Goal: Information Seeking & Learning: Learn about a topic

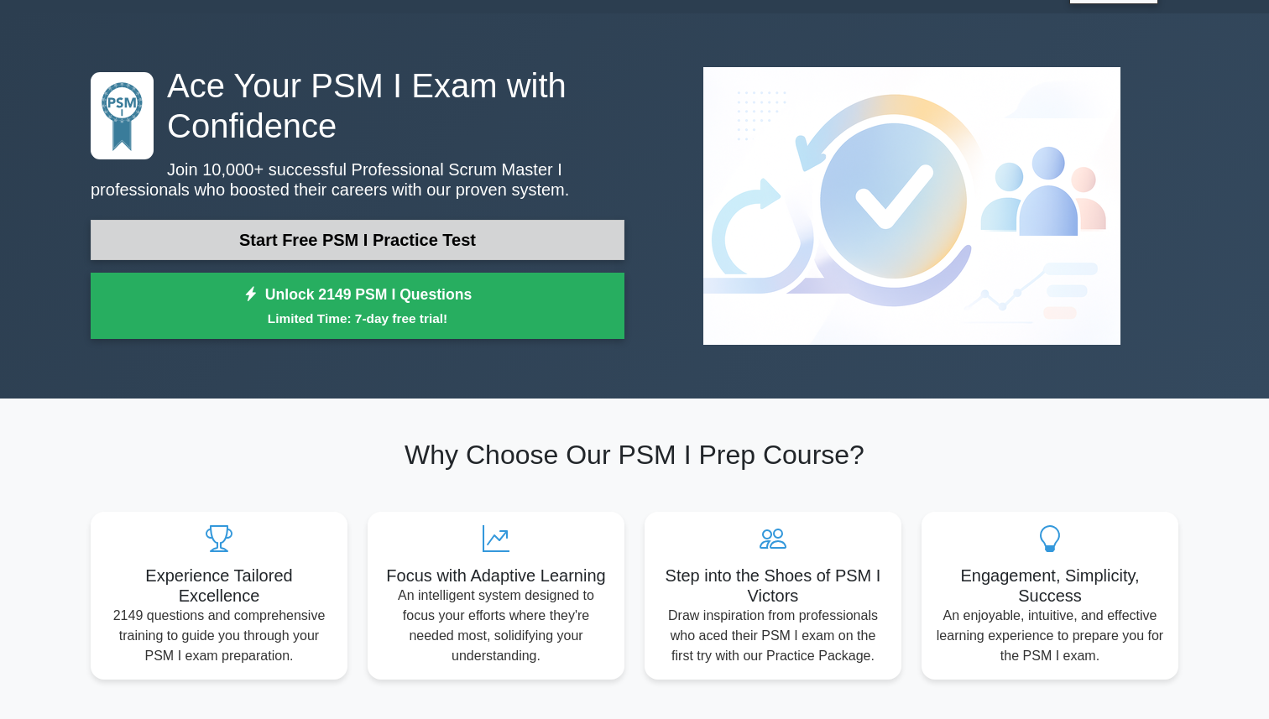
click at [373, 233] on link "Start Free PSM I Practice Test" at bounding box center [358, 240] width 534 height 40
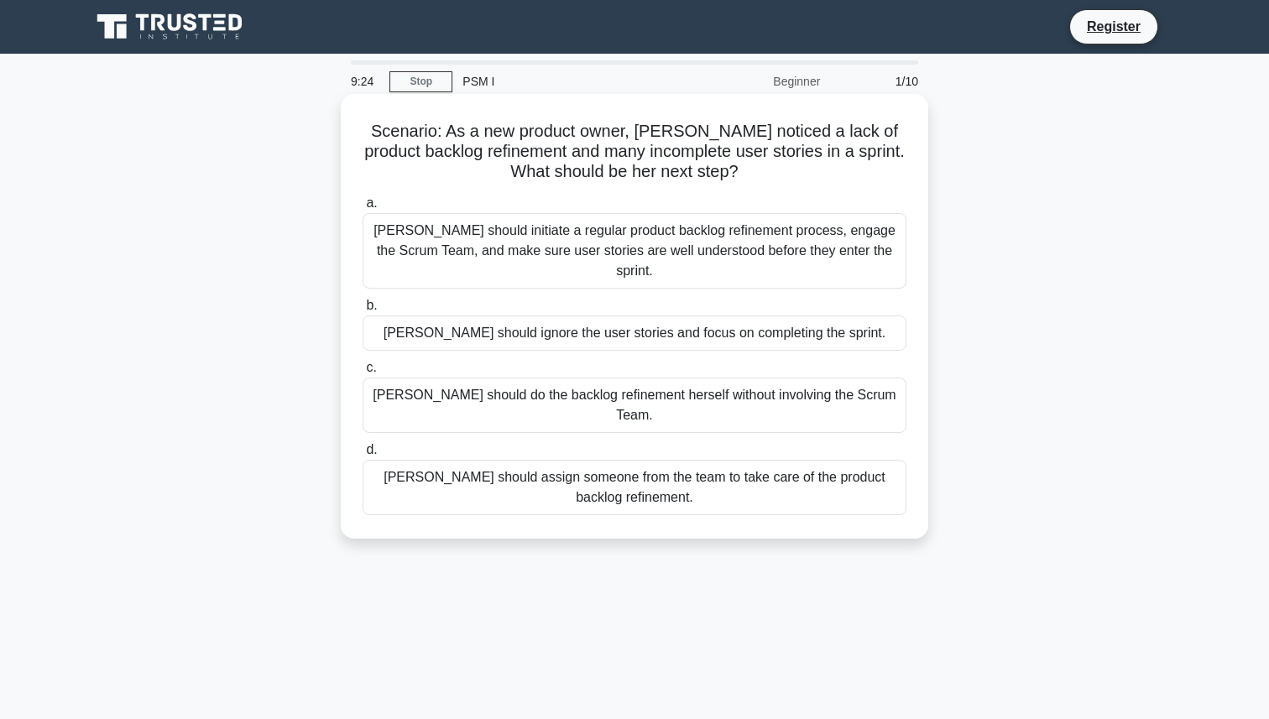
click at [623, 241] on div "[PERSON_NAME] should initiate a regular product backlog refinement process, eng…" at bounding box center [635, 251] width 544 height 76
click at [363, 209] on input "a. Sara should initiate a regular product backlog refinement process, engage th…" at bounding box center [363, 203] width 0 height 11
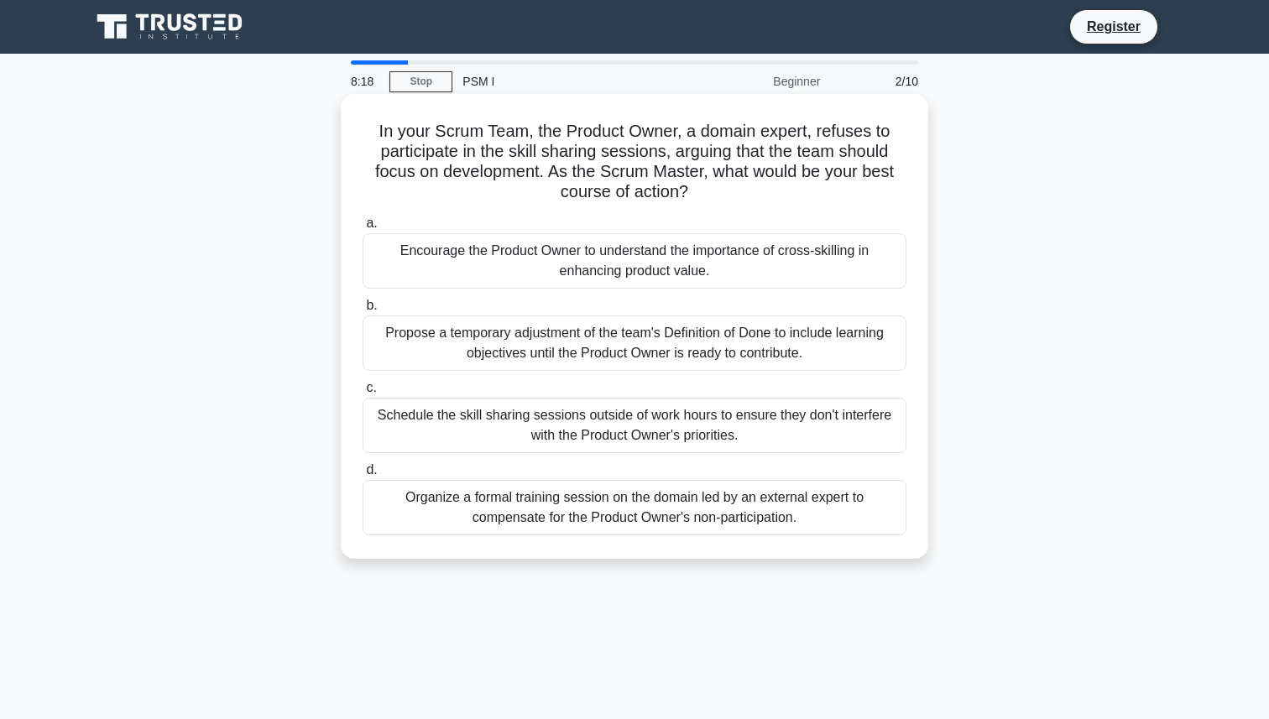
click at [703, 269] on div "Encourage the Product Owner to understand the importance of cross-skilling in e…" at bounding box center [635, 260] width 544 height 55
click at [363, 229] on input "a. Encourage the Product Owner to understand the importance of cross-skilling i…" at bounding box center [363, 223] width 0 height 11
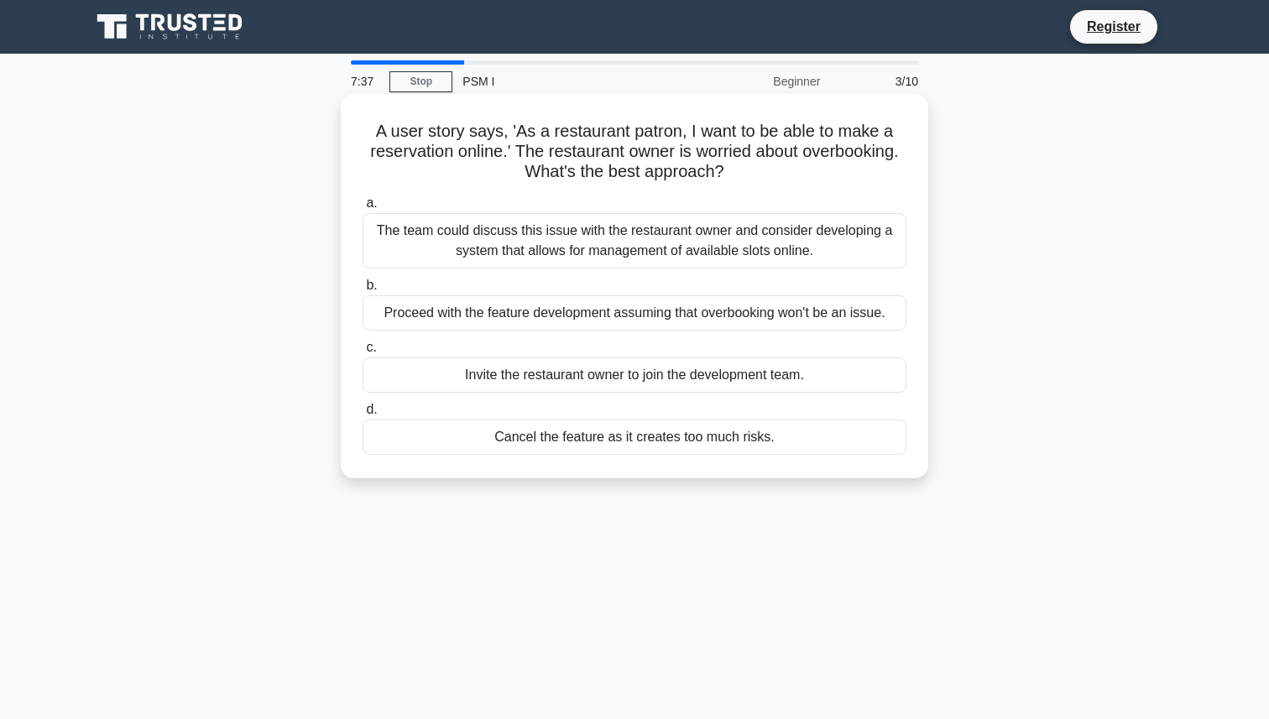
click at [472, 315] on div "Proceed with the feature development assuming that overbooking won't be an issu…" at bounding box center [635, 312] width 544 height 35
click at [363, 291] on input "b. Proceed with the feature development assuming that overbooking won't be an i…" at bounding box center [363, 285] width 0 height 11
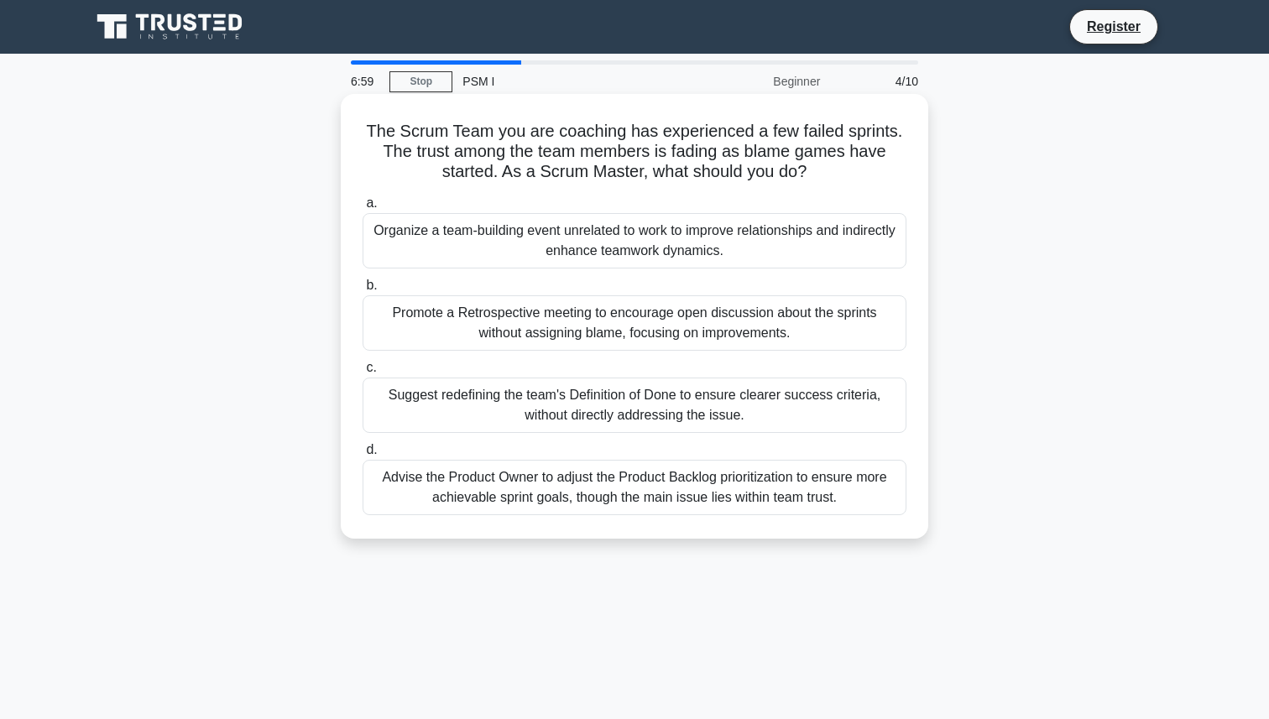
click at [515, 327] on div "Promote a Retrospective meeting to encourage open discussion about the sprints …" at bounding box center [635, 322] width 544 height 55
click at [363, 291] on input "b. Promote a Retrospective meeting to encourage open discussion about the sprin…" at bounding box center [363, 285] width 0 height 11
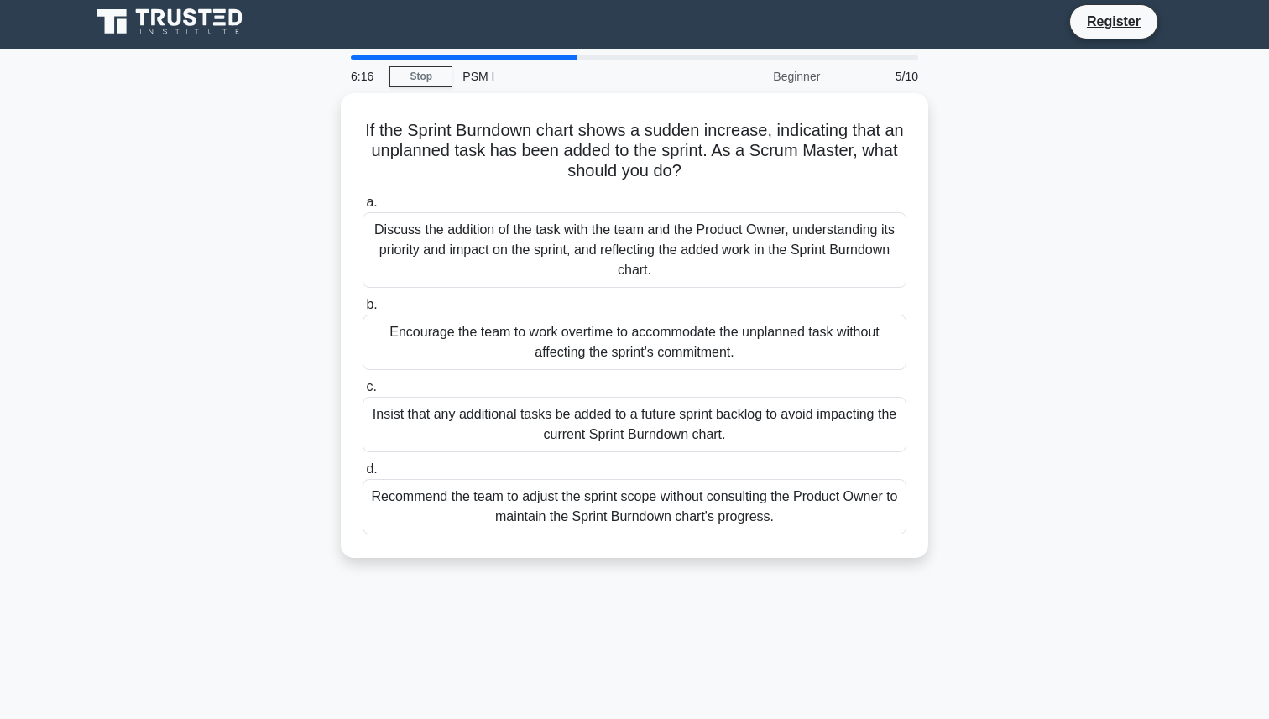
scroll to position [3, 0]
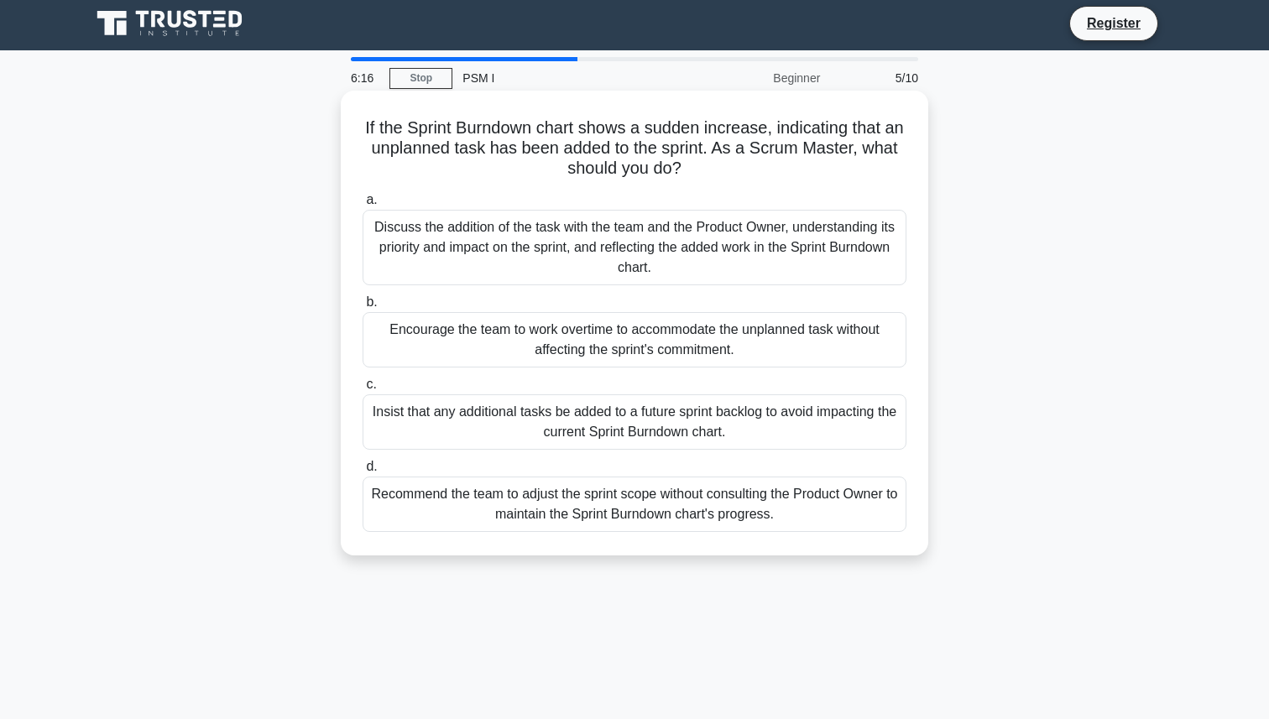
click at [522, 249] on div "Discuss the addition of the task with the team and the Product Owner, understan…" at bounding box center [635, 248] width 544 height 76
click at [363, 206] on input "a. Discuss the addition of the task with the team and the Product Owner, unders…" at bounding box center [363, 200] width 0 height 11
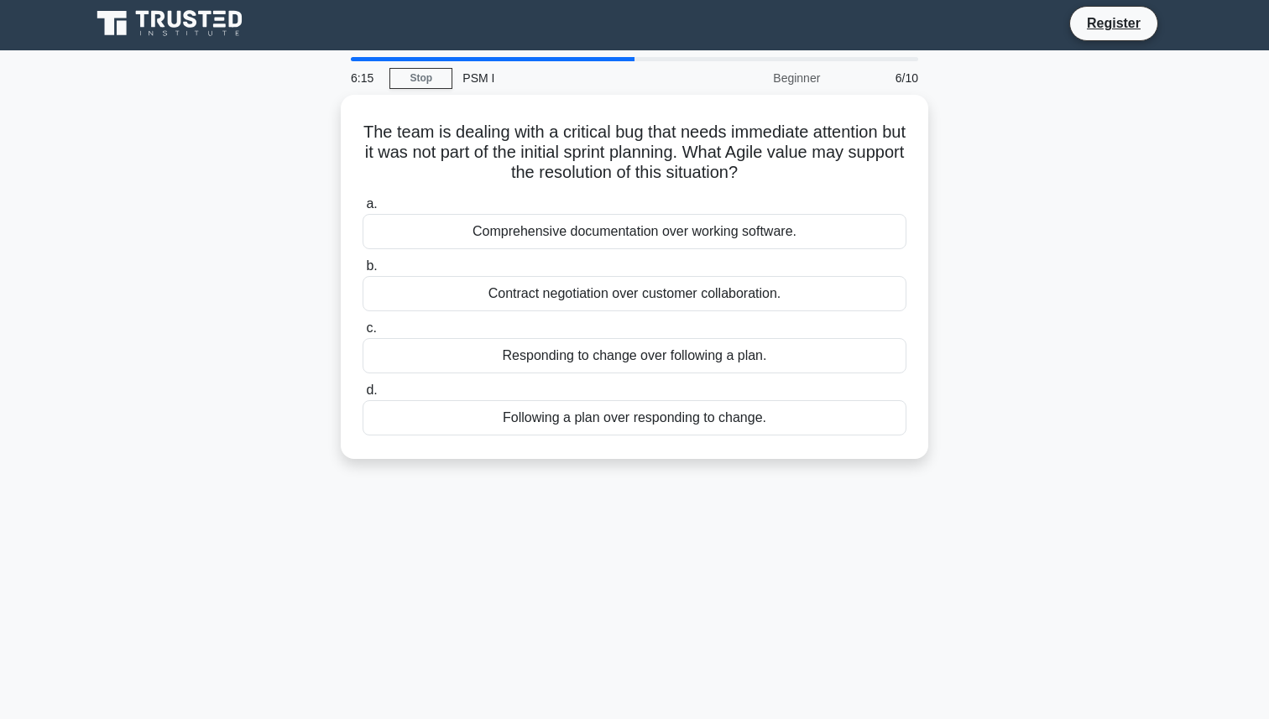
scroll to position [0, 0]
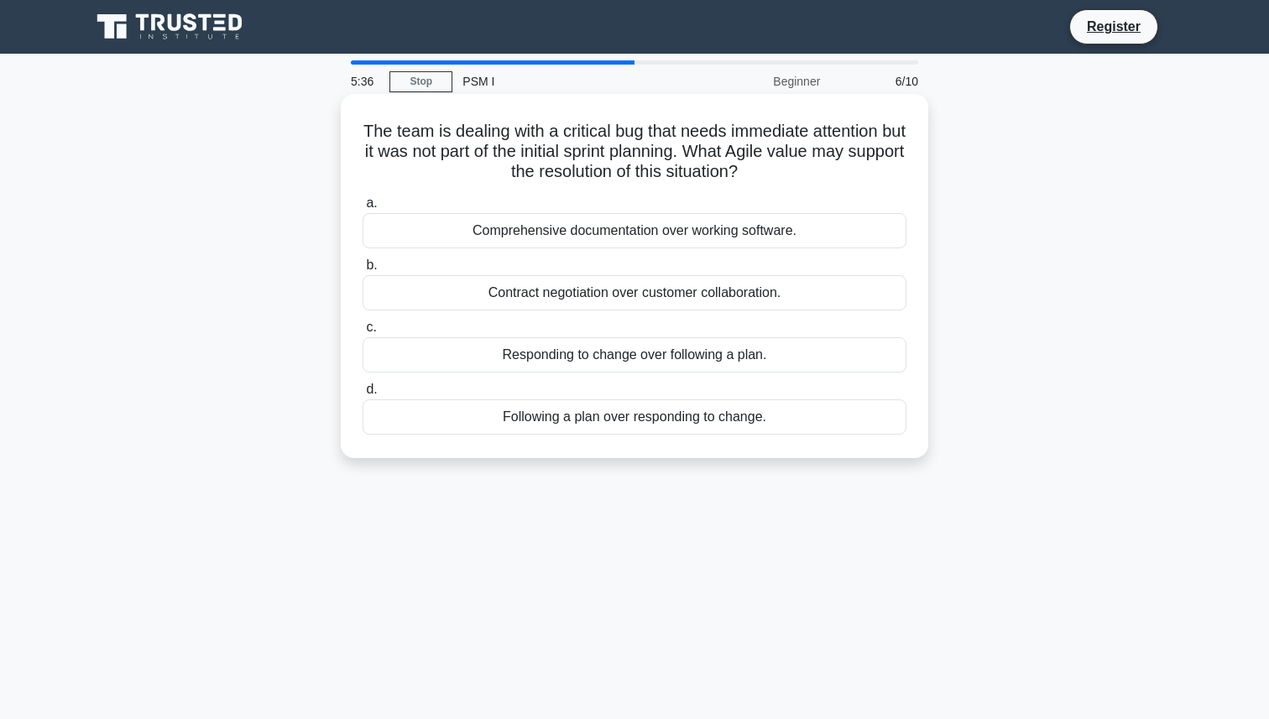
click at [550, 365] on div "Responding to change over following a plan." at bounding box center [635, 354] width 544 height 35
click at [363, 333] on input "c. Responding to change over following a plan." at bounding box center [363, 327] width 0 height 11
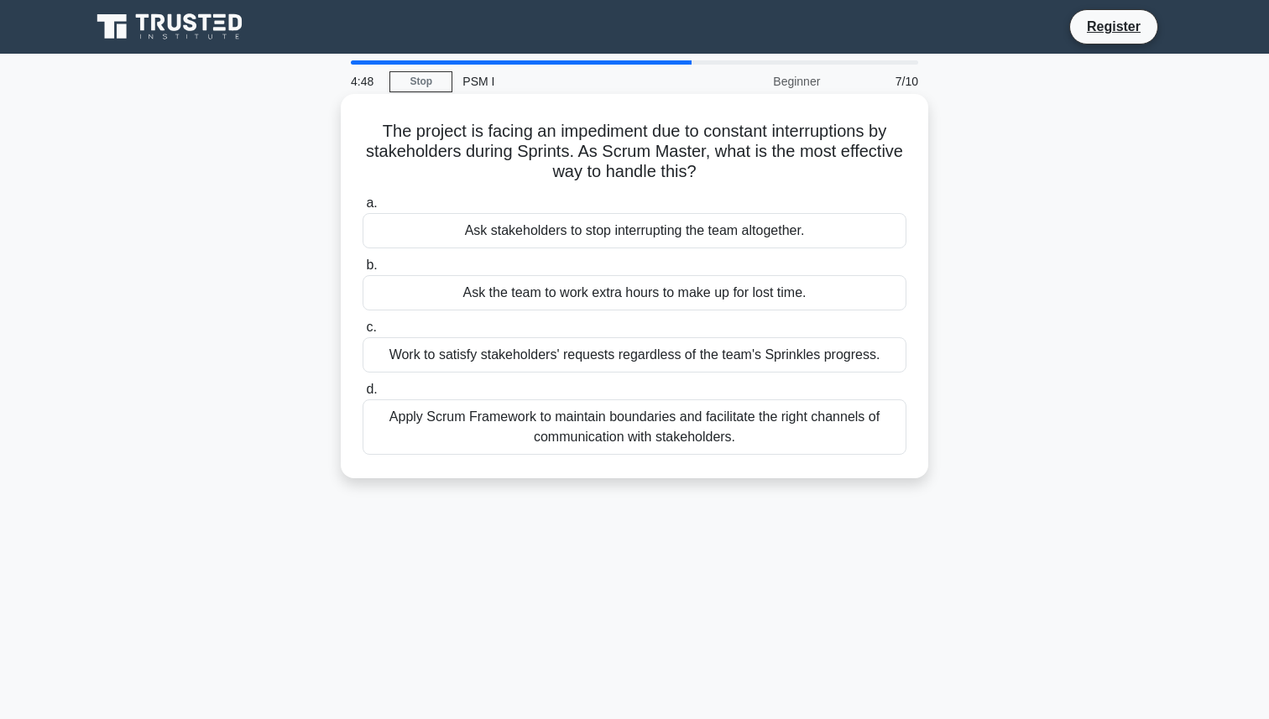
click at [784, 431] on div "Apply Scrum Framework to maintain boundaries and facilitate the right channels …" at bounding box center [635, 427] width 544 height 55
click at [363, 395] on input "d. Apply Scrum Framework to maintain boundaries and facilitate the right channe…" at bounding box center [363, 389] width 0 height 11
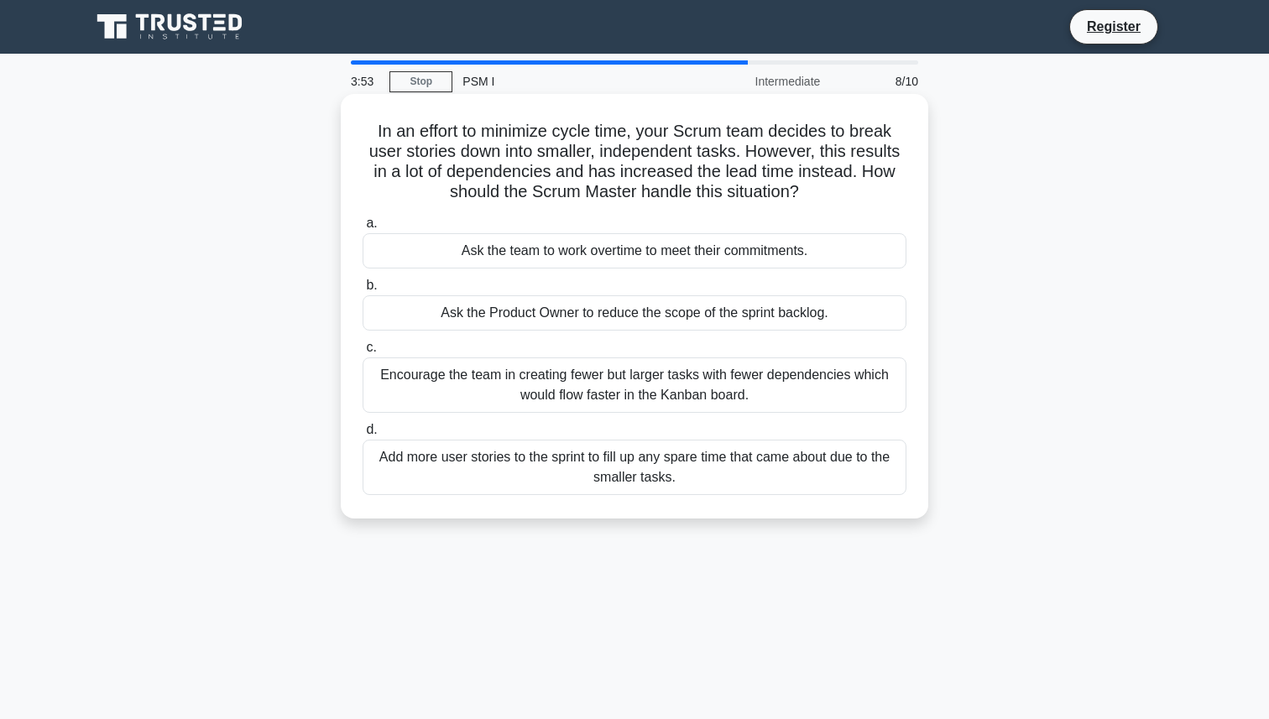
click at [477, 468] on div "Add more user stories to the sprint to fill up any spare time that came about d…" at bounding box center [635, 467] width 544 height 55
click at [363, 436] on input "d. Add more user stories to the sprint to fill up any spare time that came abou…" at bounding box center [363, 430] width 0 height 11
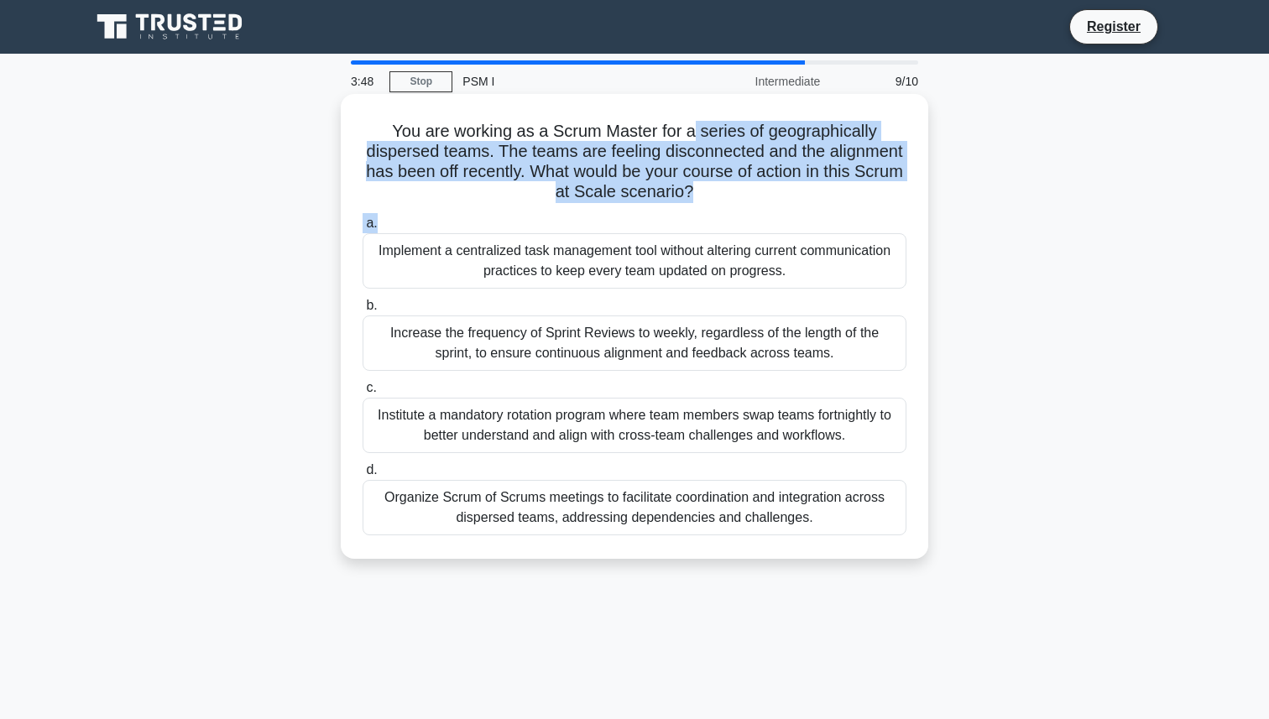
drag, startPoint x: 694, startPoint y: 127, endPoint x: 724, endPoint y: 215, distance: 92.9
click at [724, 215] on div "You are working as a Scrum Master for a series of geographically dispersed team…" at bounding box center [634, 327] width 574 height 452
click at [705, 187] on icon ".spinner_0XTQ{transform-origin:center;animation:spinner_y6GP .75s linear infini…" at bounding box center [703, 193] width 20 height 20
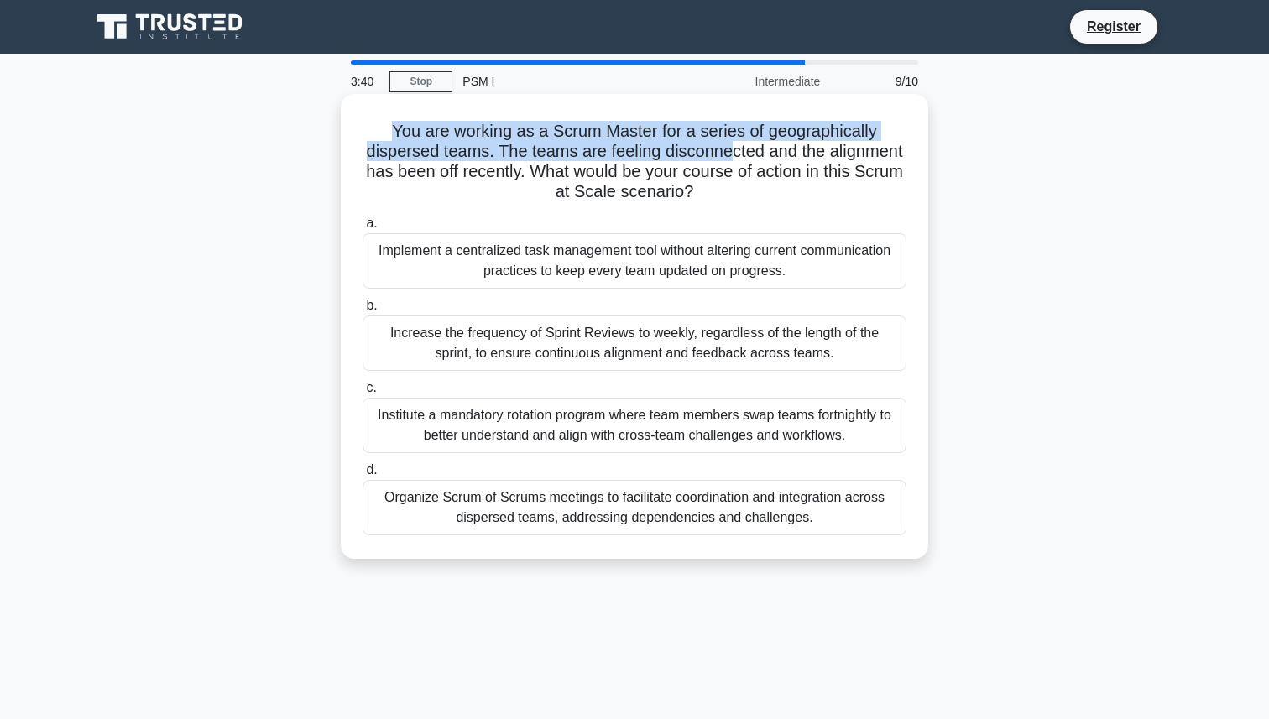
drag, startPoint x: 588, startPoint y: 110, endPoint x: 723, endPoint y: 146, distance: 139.1
click at [725, 146] on div "You are working as a Scrum Master for a series of geographically dispersed team…" at bounding box center [634, 327] width 574 height 452
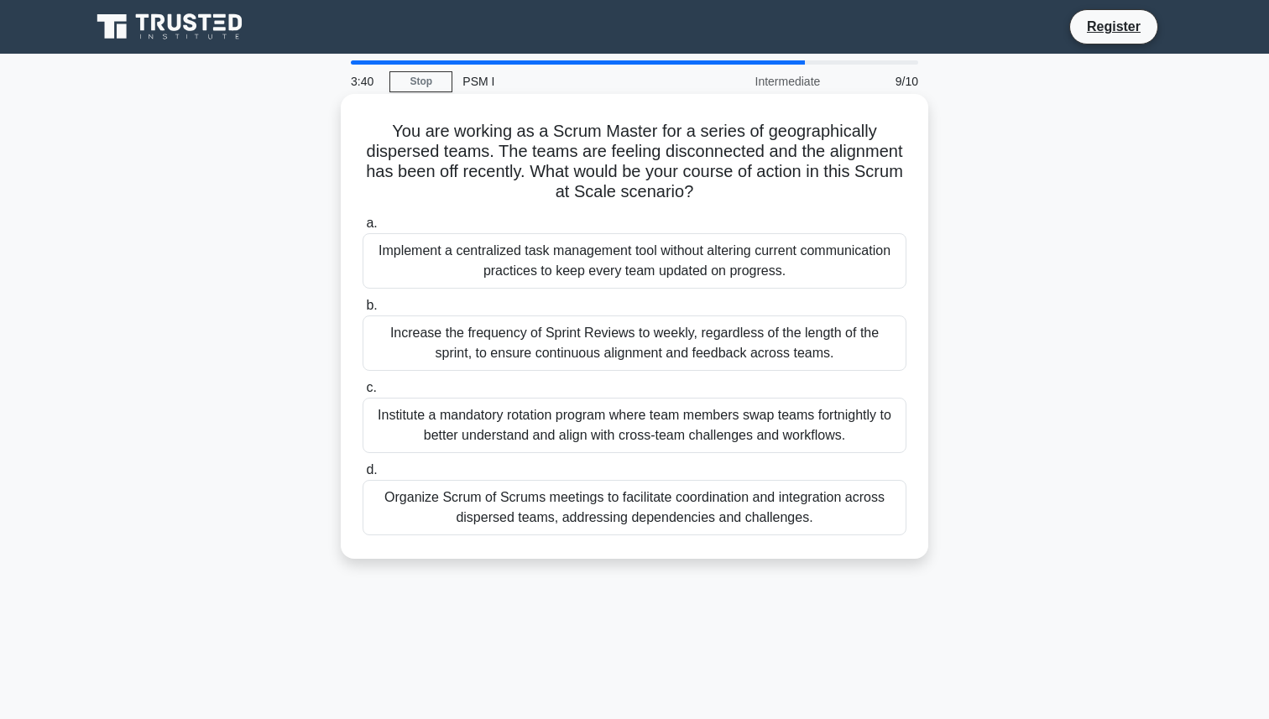
click at [728, 180] on h5 "You are working as a Scrum Master for a series of geographically dispersed team…" at bounding box center [634, 162] width 547 height 82
drag, startPoint x: 703, startPoint y: 135, endPoint x: 854, endPoint y: 201, distance: 165.4
click at [854, 201] on h5 "You are working as a Scrum Master for a series of geographically dispersed team…" at bounding box center [634, 162] width 547 height 82
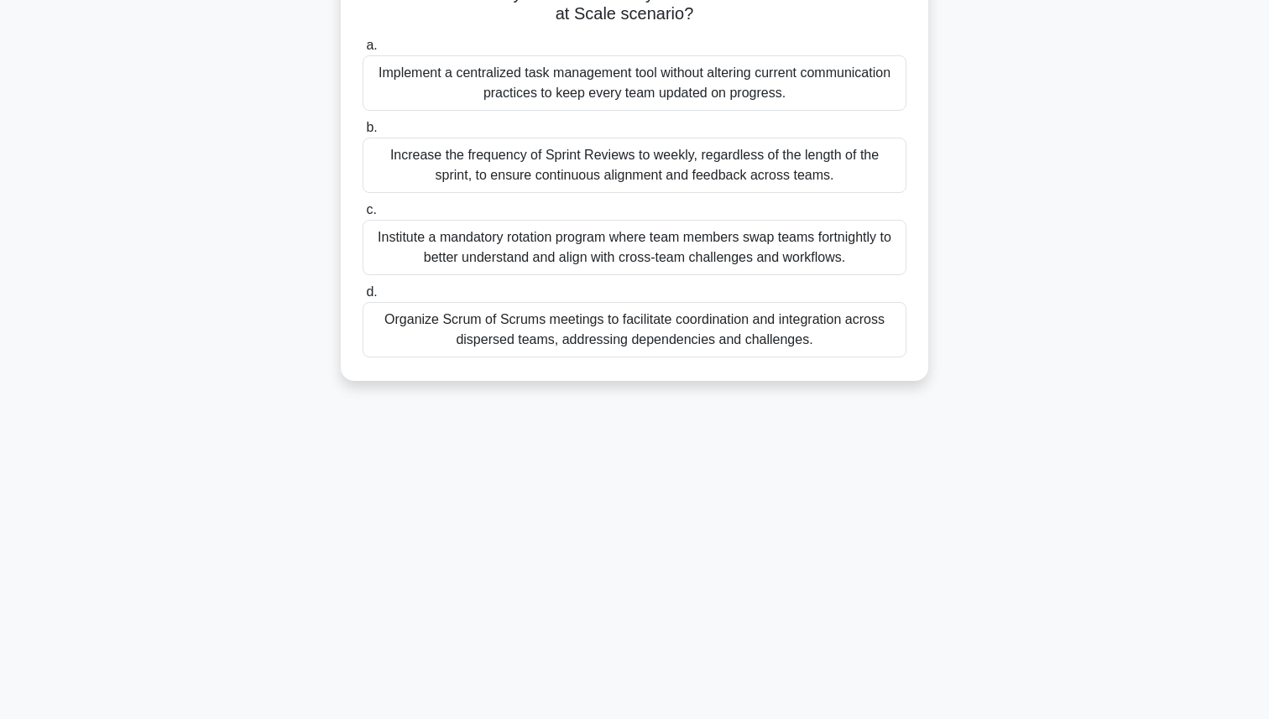
scroll to position [180, 0]
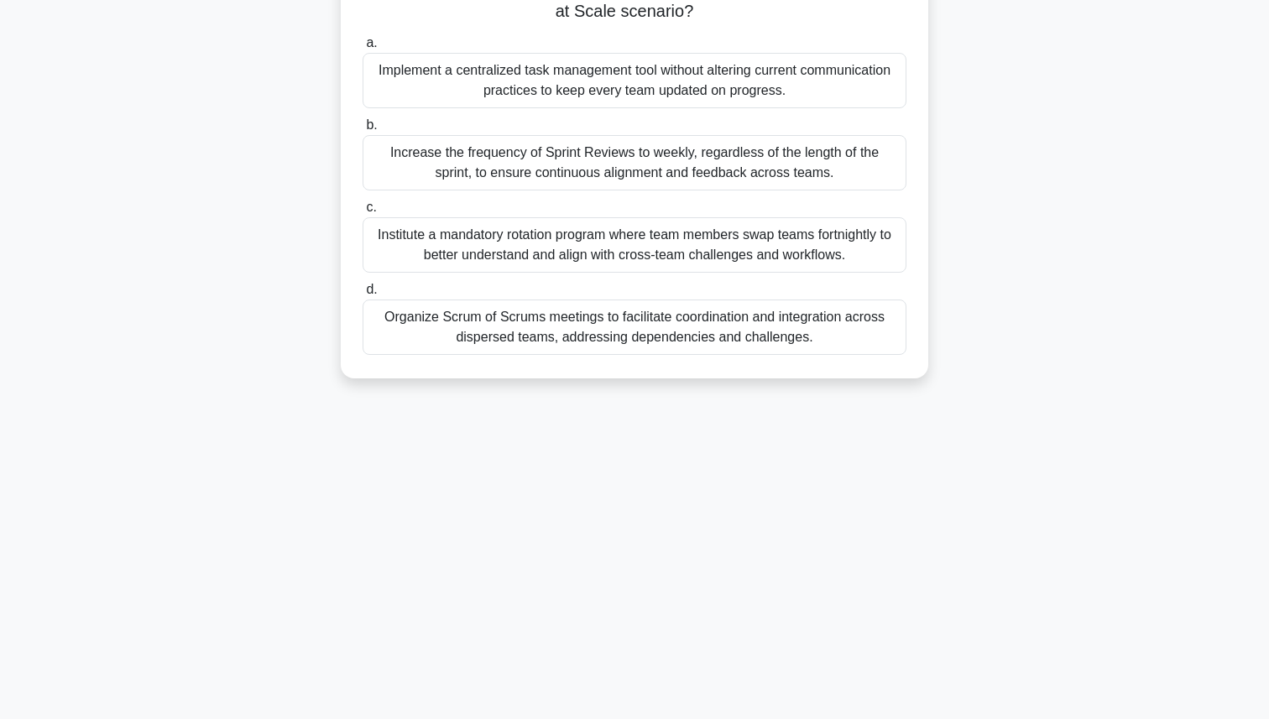
click at [535, 330] on div "Organize Scrum of Scrums meetings to facilitate coordination and integration ac…" at bounding box center [635, 327] width 544 height 55
click at [363, 295] on input "d. Organize Scrum of Scrums meetings to facilitate coordination and integration…" at bounding box center [363, 290] width 0 height 11
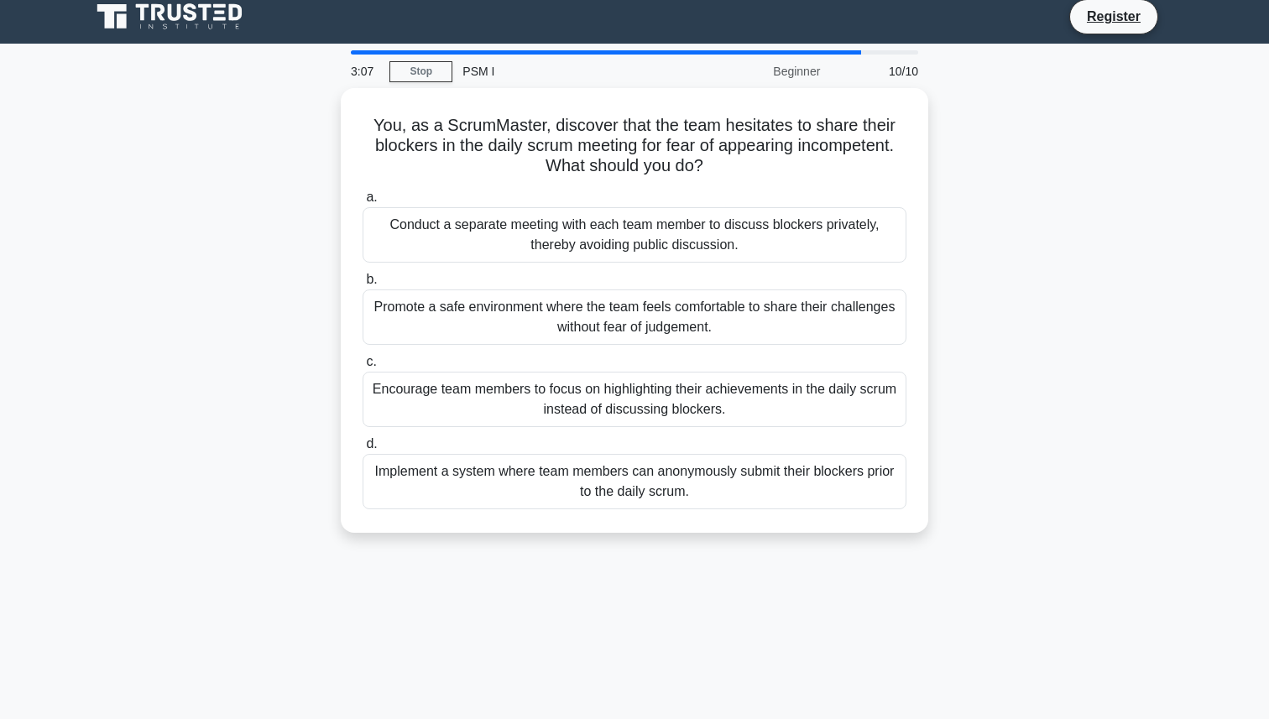
scroll to position [0, 0]
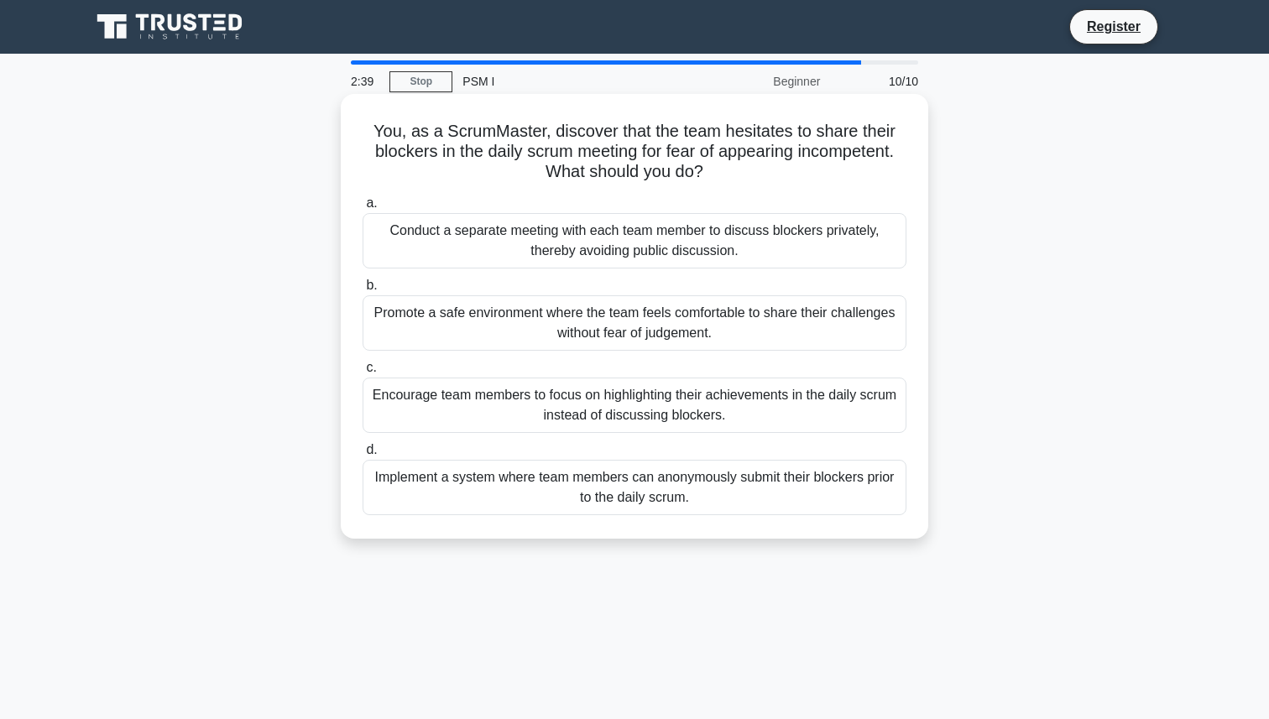
click at [493, 330] on div "Promote a safe environment where the team feels comfortable to share their chal…" at bounding box center [635, 322] width 544 height 55
click at [363, 291] on input "b. Promote a safe environment where the team feels comfortable to share their c…" at bounding box center [363, 285] width 0 height 11
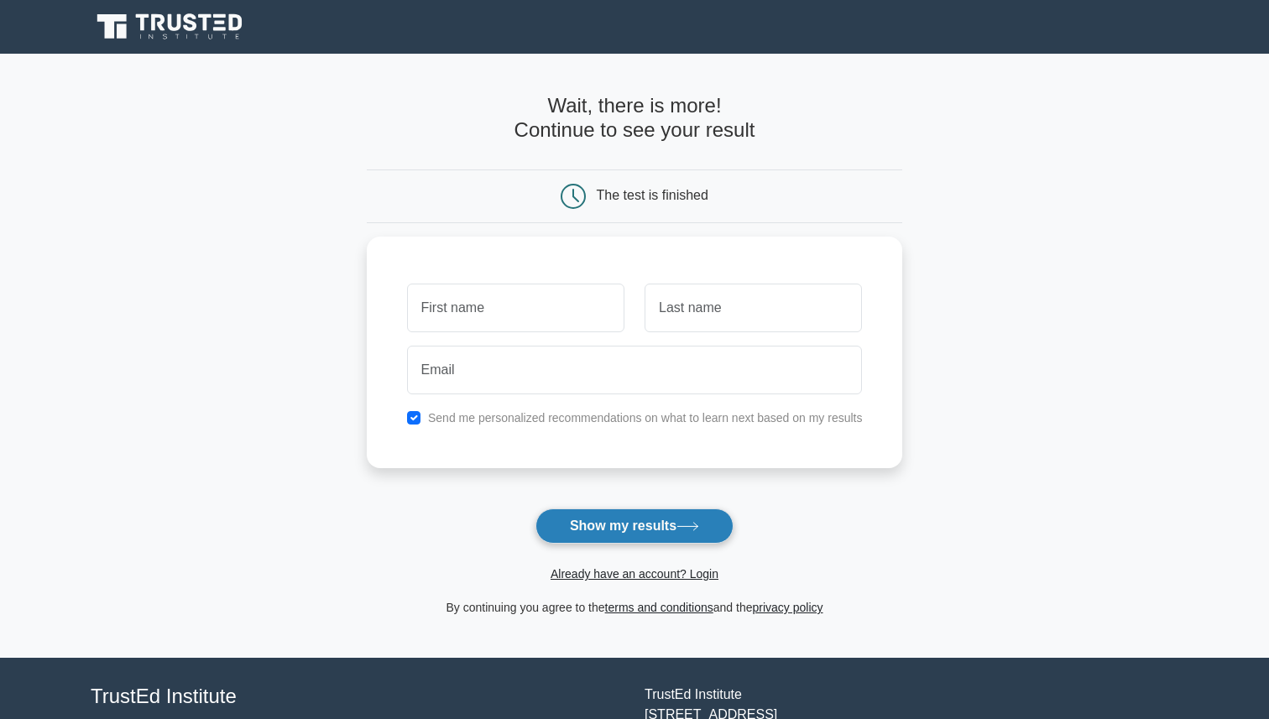
click at [636, 525] on button "Show my results" at bounding box center [634, 526] width 198 height 35
click at [403, 546] on div "Already have an account? Login" at bounding box center [635, 564] width 536 height 40
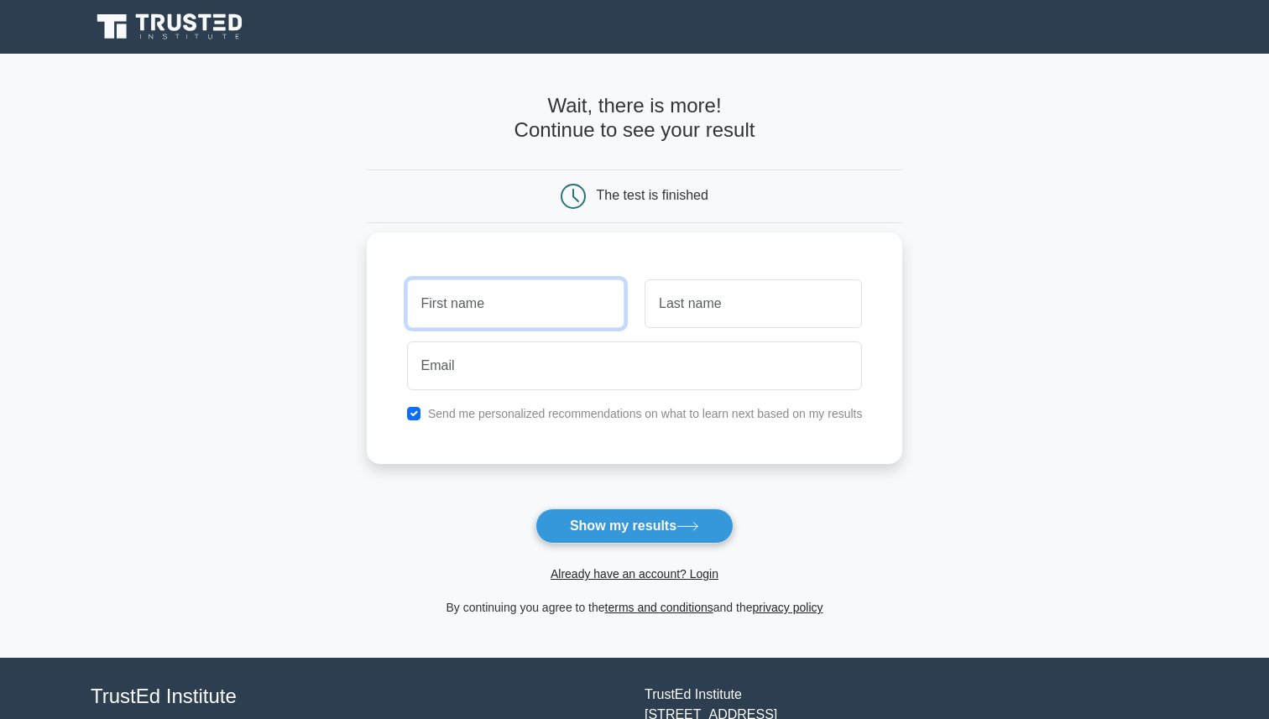
click at [543, 311] on input "text" at bounding box center [515, 303] width 217 height 49
type input "Beste"
click at [693, 312] on input "text" at bounding box center [753, 303] width 217 height 49
type input "Berber"
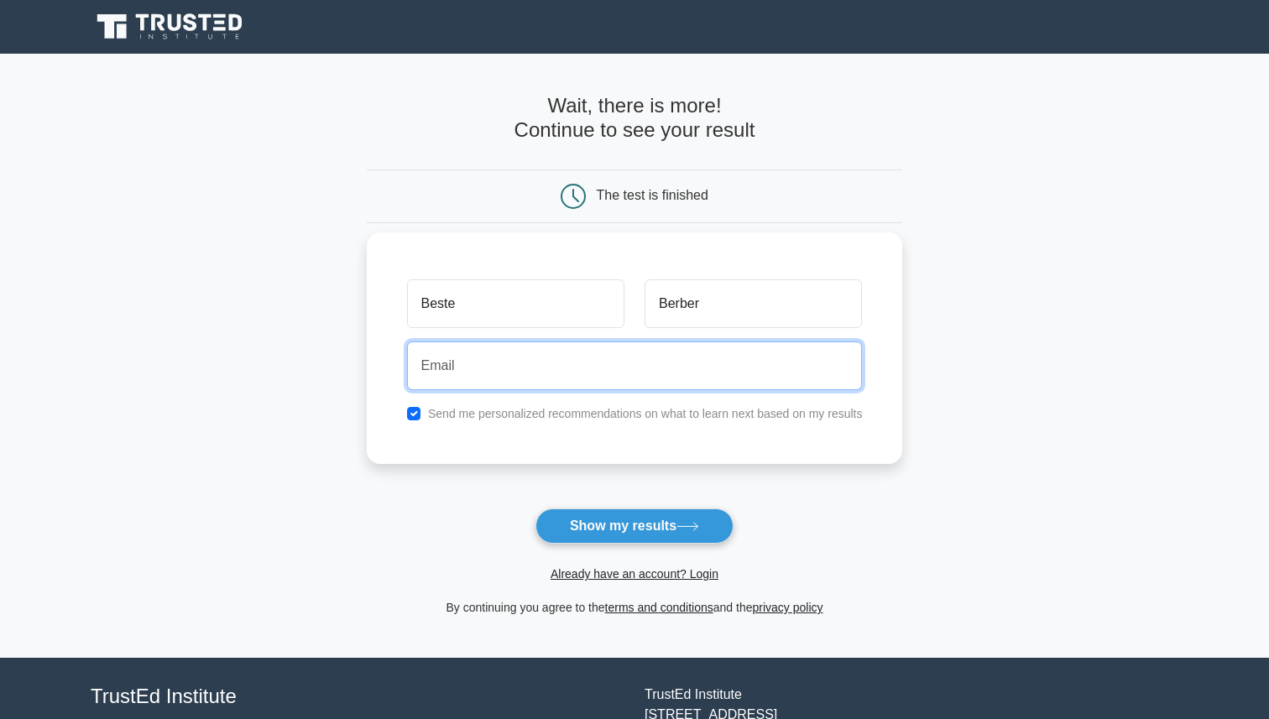
click at [567, 359] on input "email" at bounding box center [635, 366] width 456 height 49
type input "bestegunes1@gmail.com"
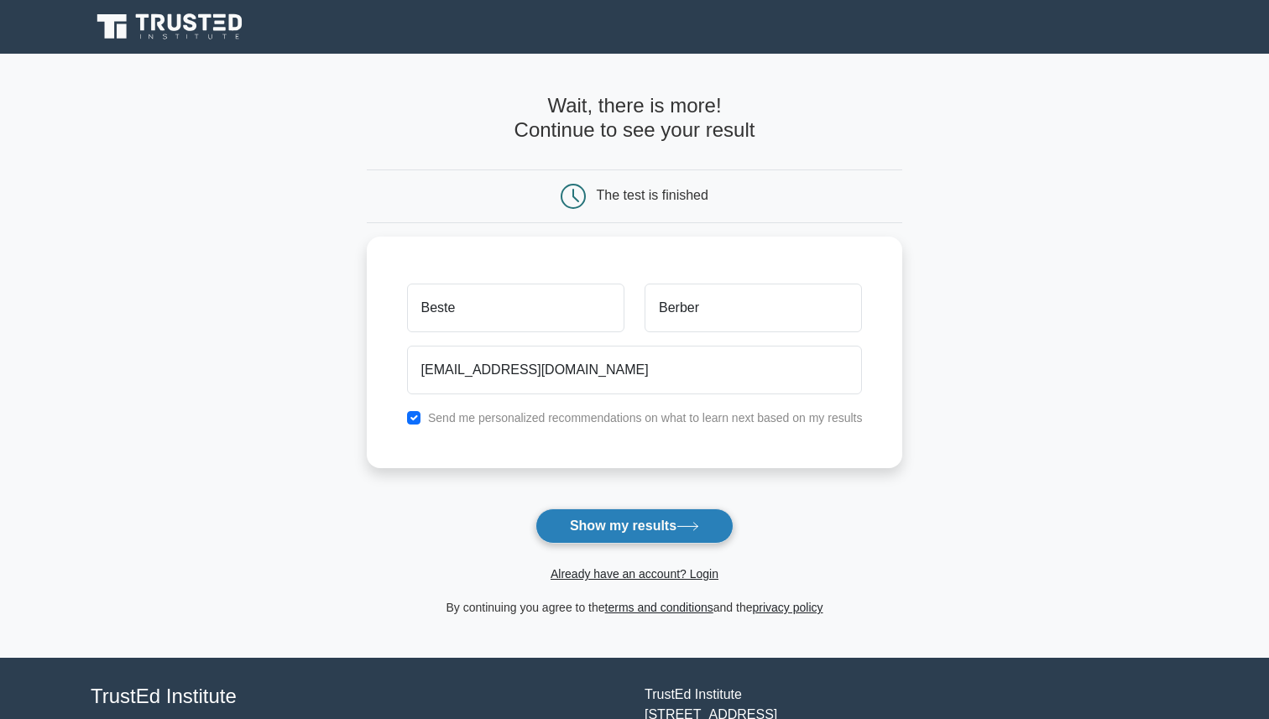
click at [632, 525] on button "Show my results" at bounding box center [634, 526] width 198 height 35
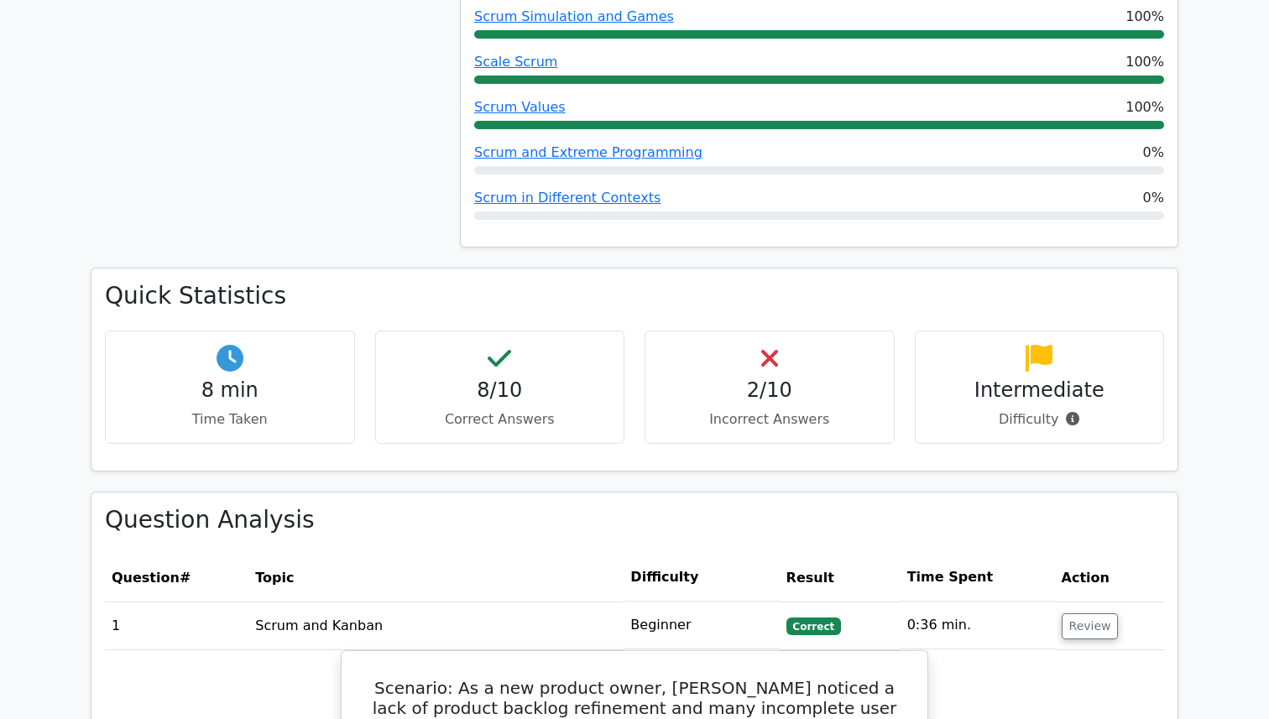
scroll to position [1025, 0]
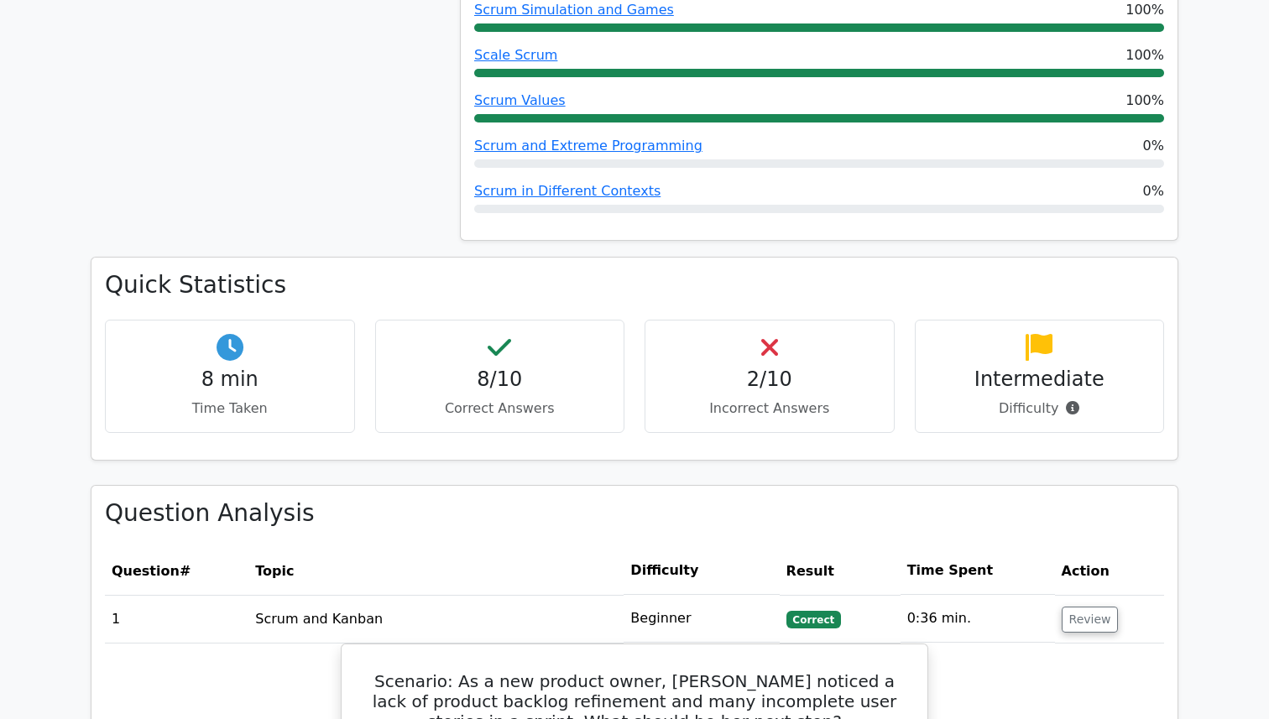
click at [744, 357] on div "2/10 Incorrect Answers" at bounding box center [770, 376] width 250 height 113
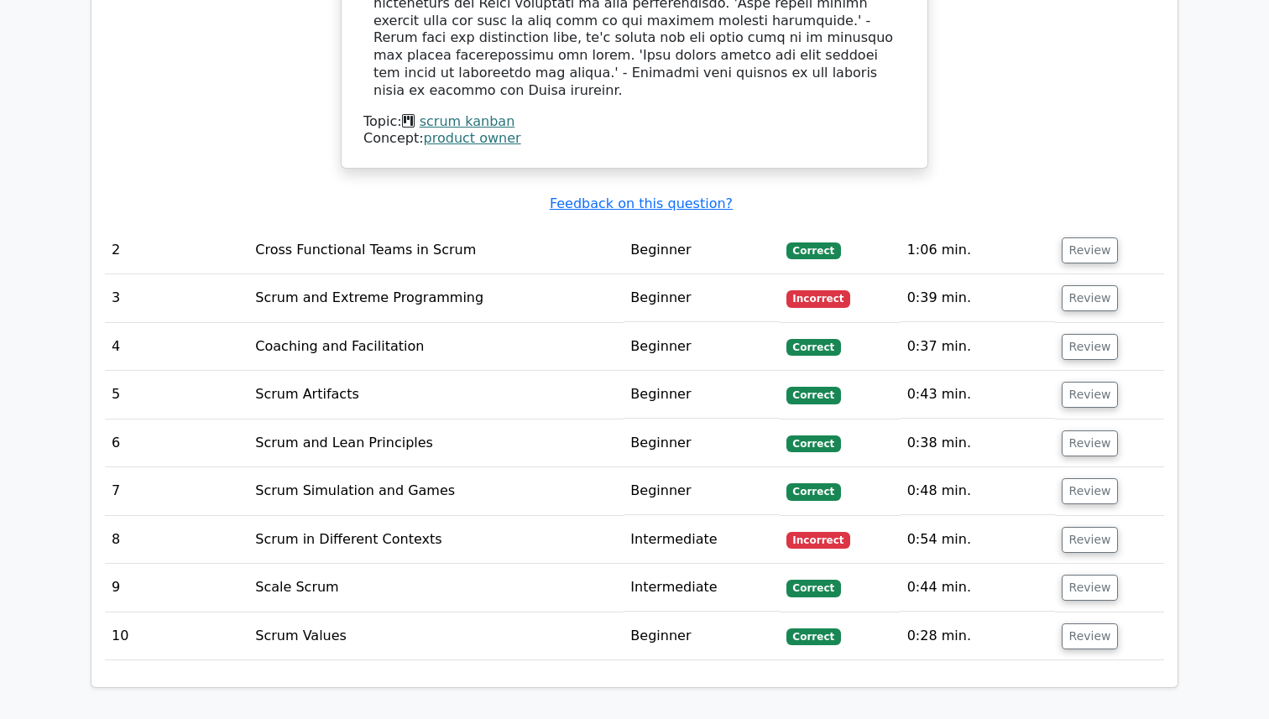
scroll to position [2306, 0]
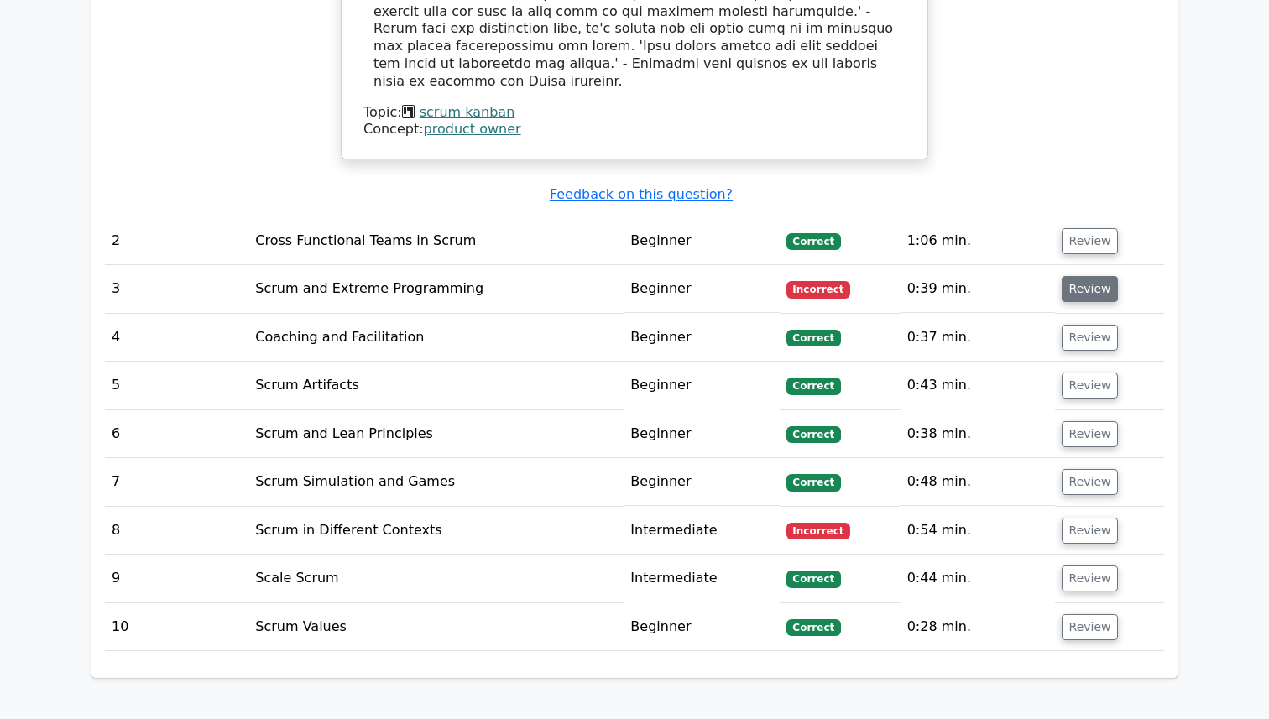
click at [1076, 276] on button "Review" at bounding box center [1090, 289] width 57 height 26
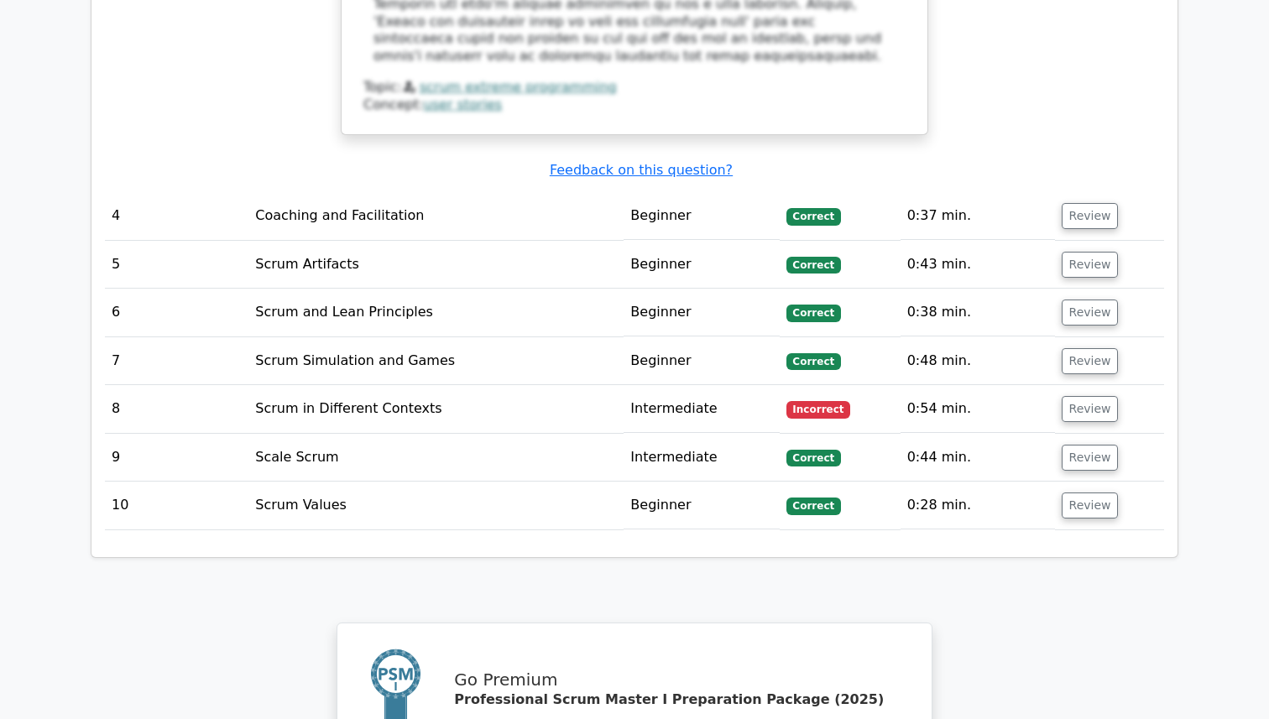
scroll to position [3281, 0]
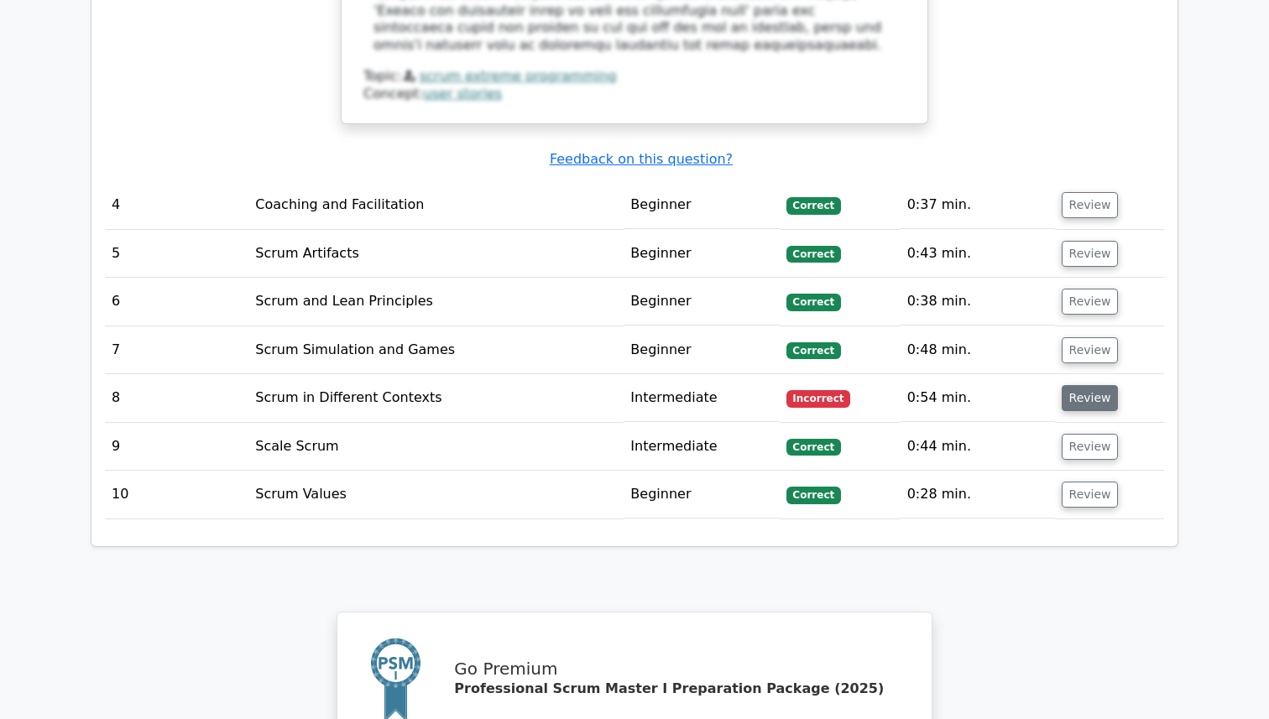
click at [1098, 385] on button "Review" at bounding box center [1090, 398] width 57 height 26
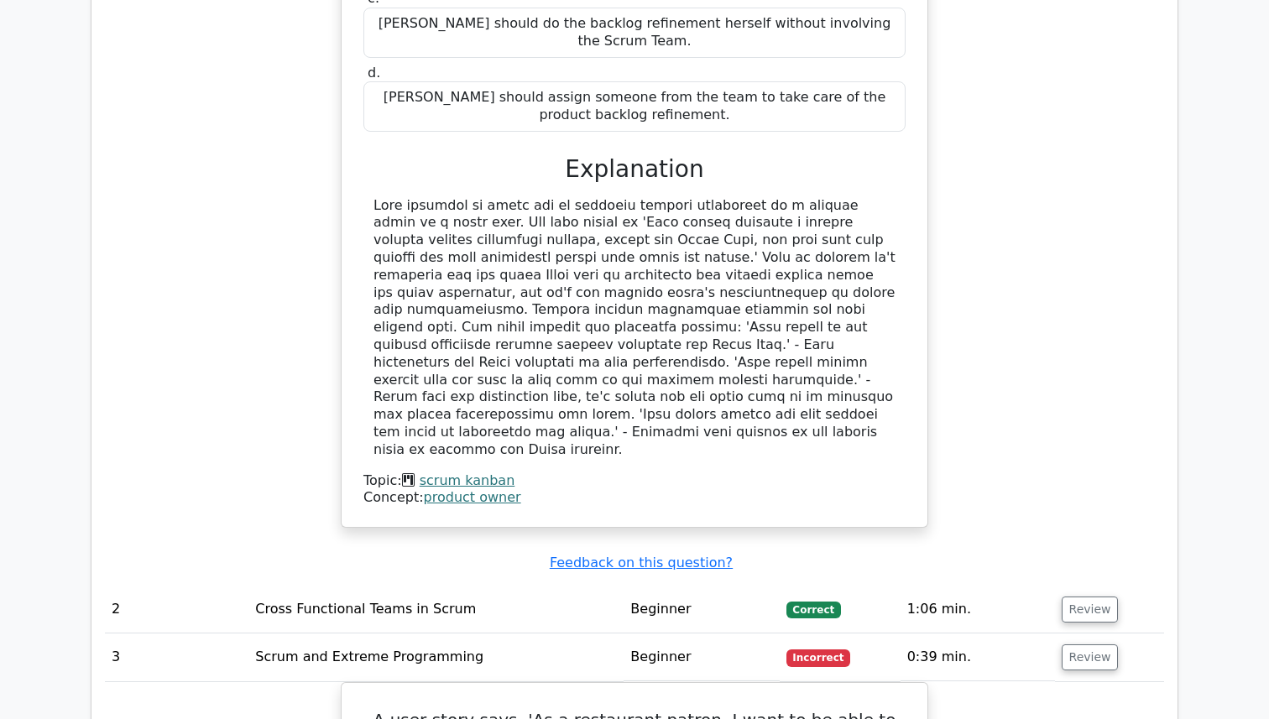
scroll to position [1913, 0]
